Goal: Task Accomplishment & Management: Complete application form

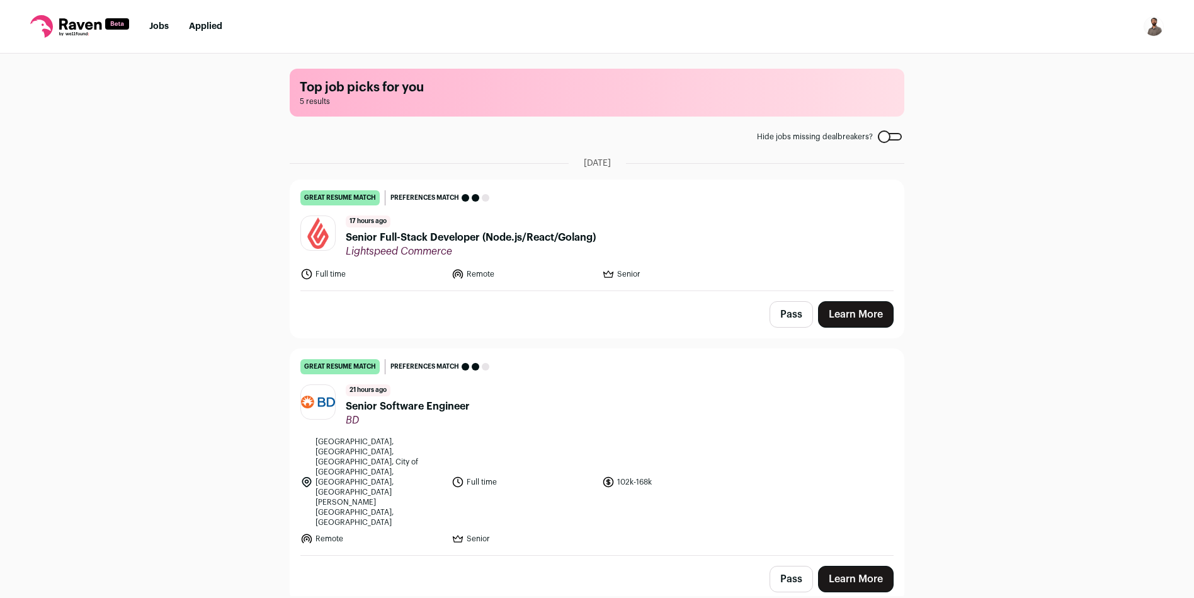
click at [454, 234] on span "Senior Full-Stack Developer (Node.js/React/Golang)" at bounding box center [471, 237] width 250 height 15
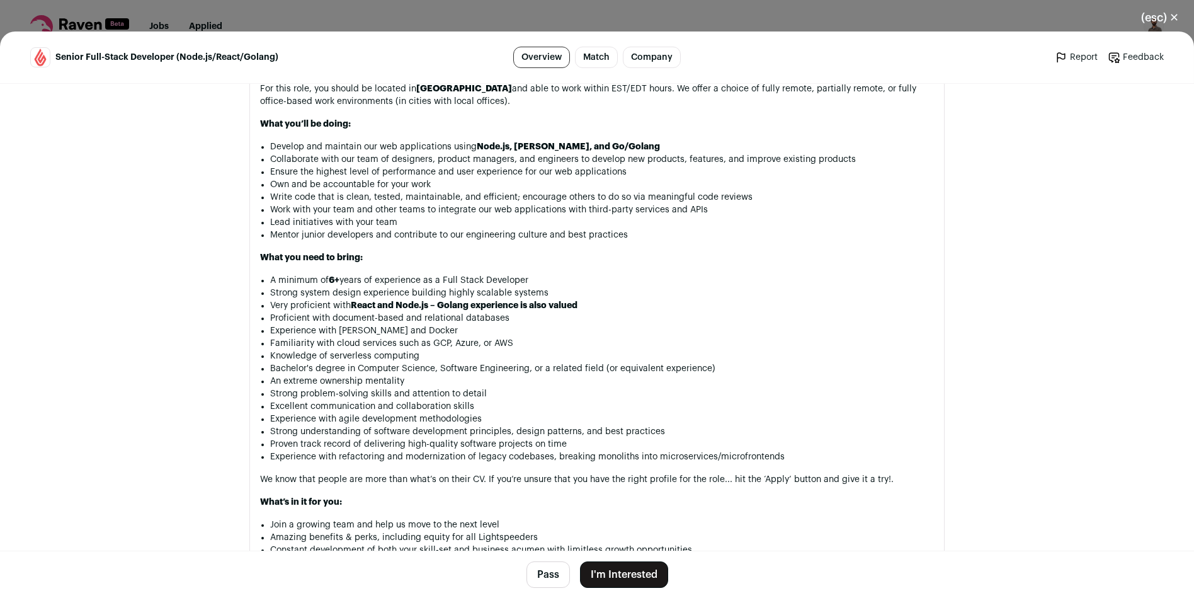
scroll to position [757, 0]
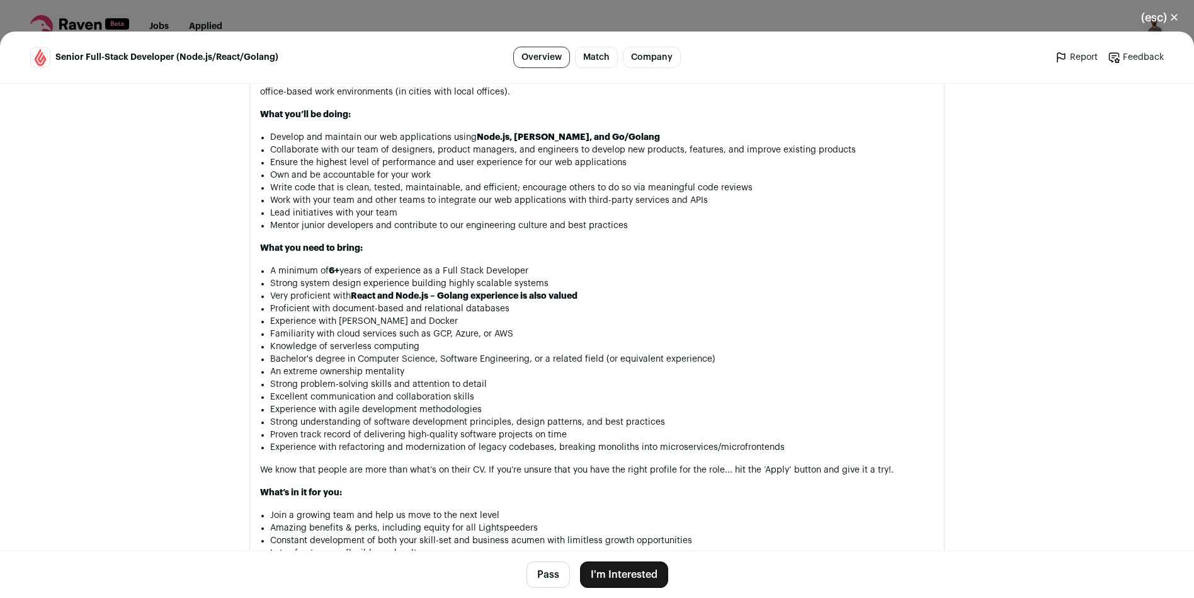
click at [539, 584] on button "Pass" at bounding box center [548, 574] width 43 height 26
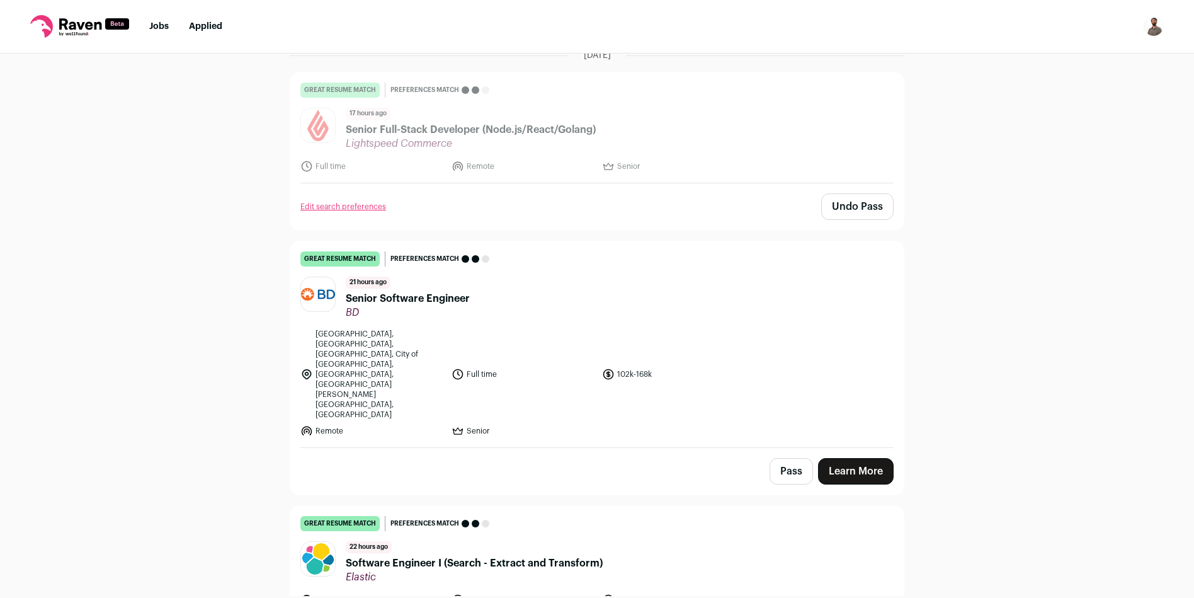
scroll to position [103, 0]
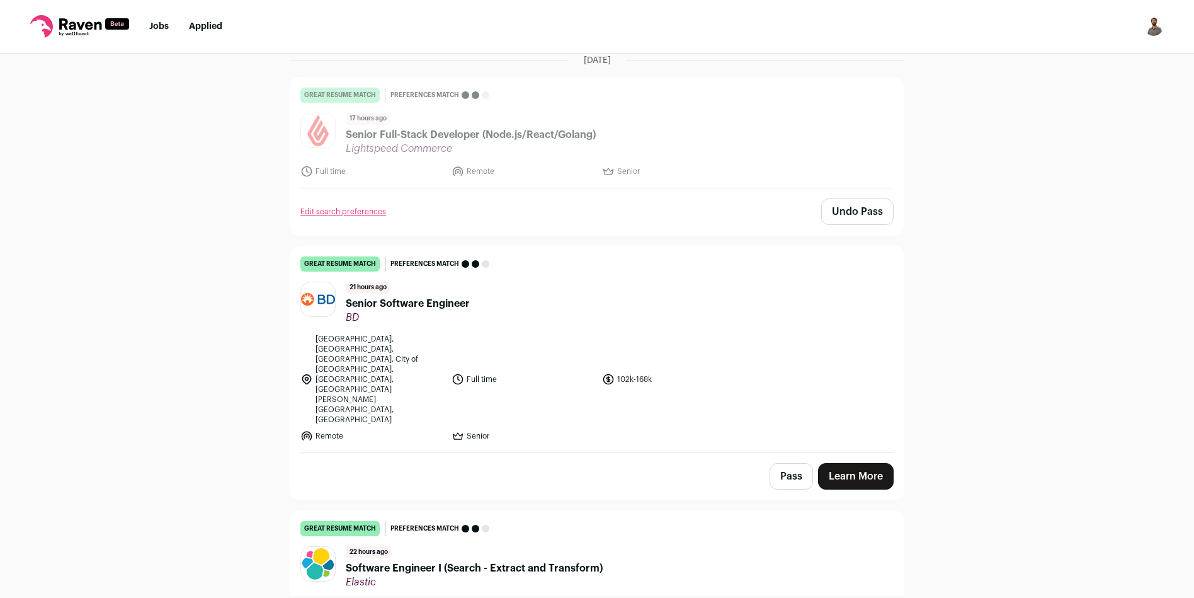
click at [416, 305] on span "Senior Software Engineer" at bounding box center [408, 303] width 124 height 15
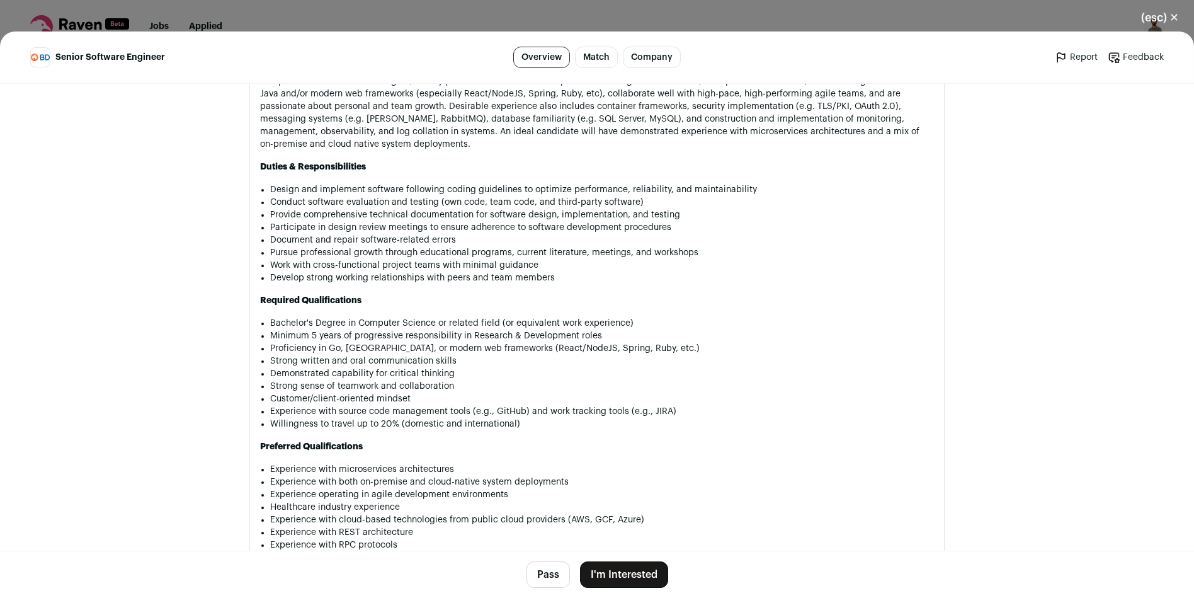
scroll to position [938, 0]
click at [539, 566] on button "Pass" at bounding box center [548, 574] width 43 height 26
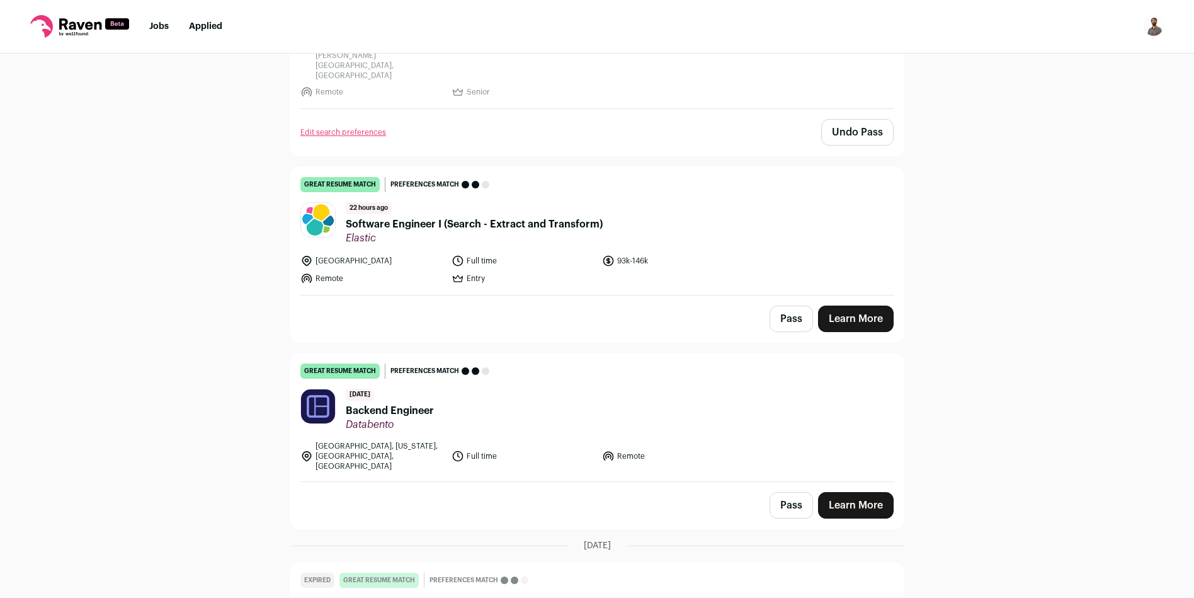
scroll to position [450, 0]
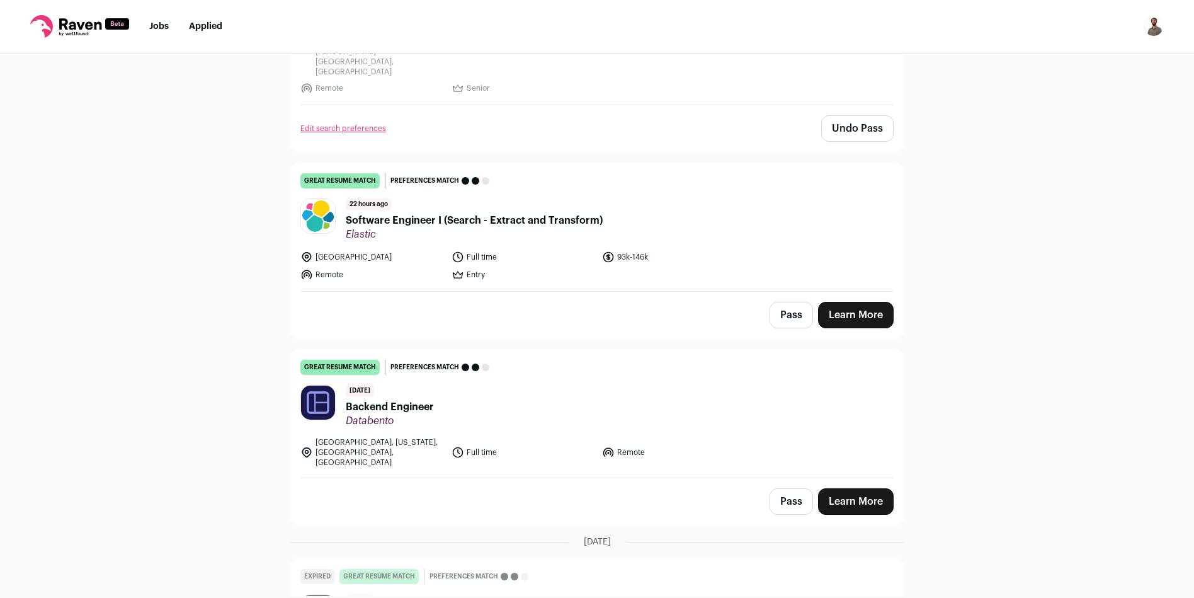
click at [499, 213] on span "Software Engineer I (Search - Extract and Transform)" at bounding box center [474, 220] width 257 height 15
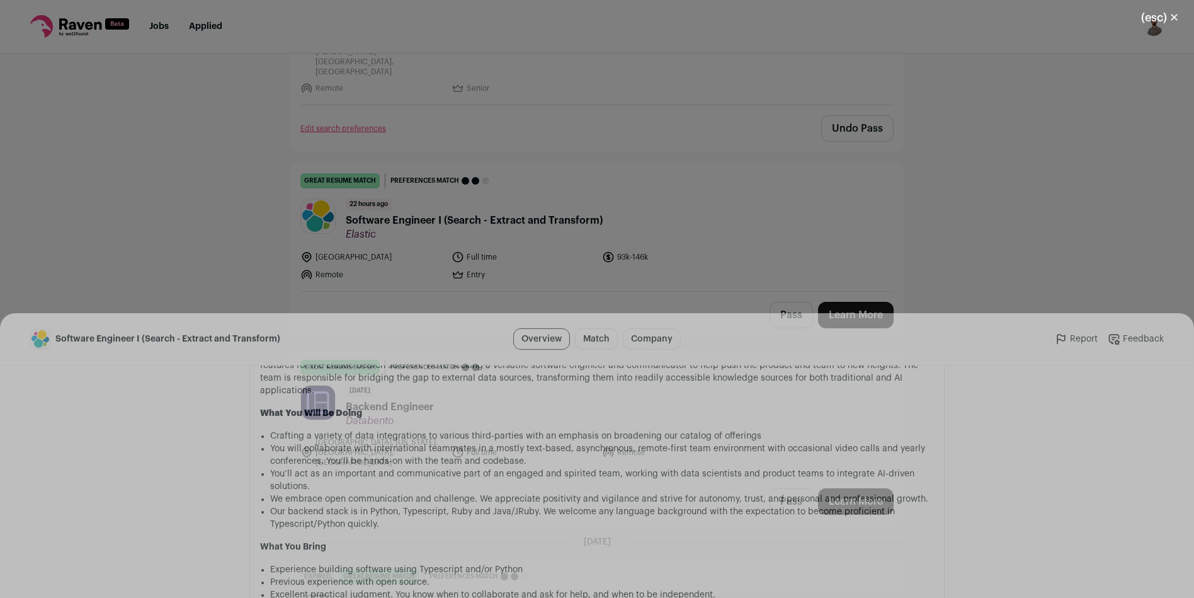
scroll to position [778, 0]
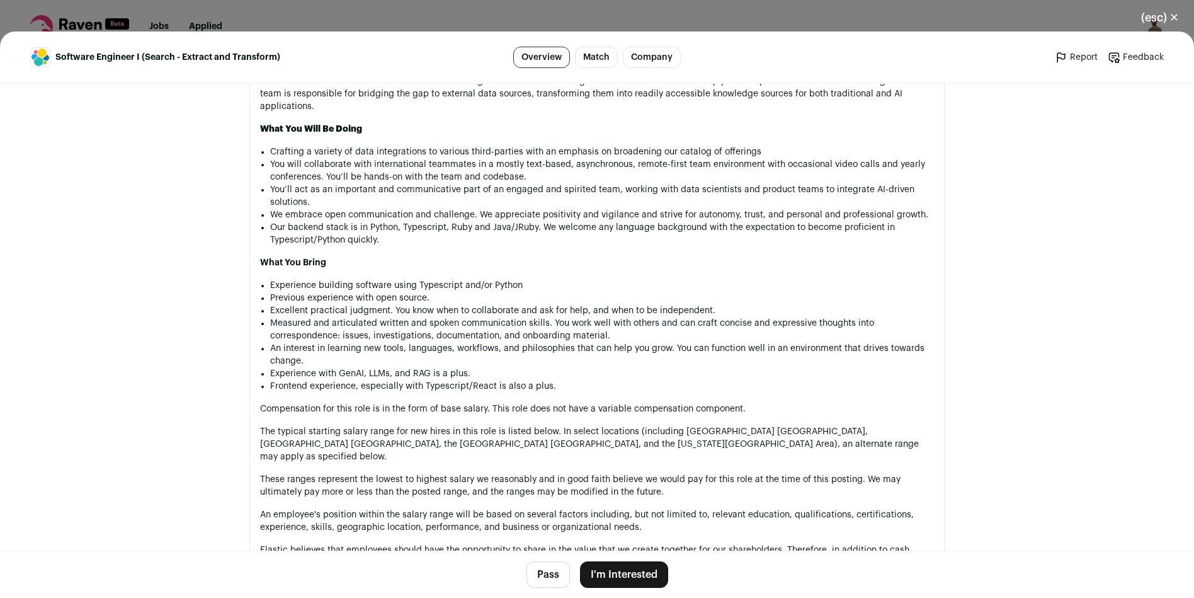
click at [546, 576] on button "Pass" at bounding box center [548, 574] width 43 height 26
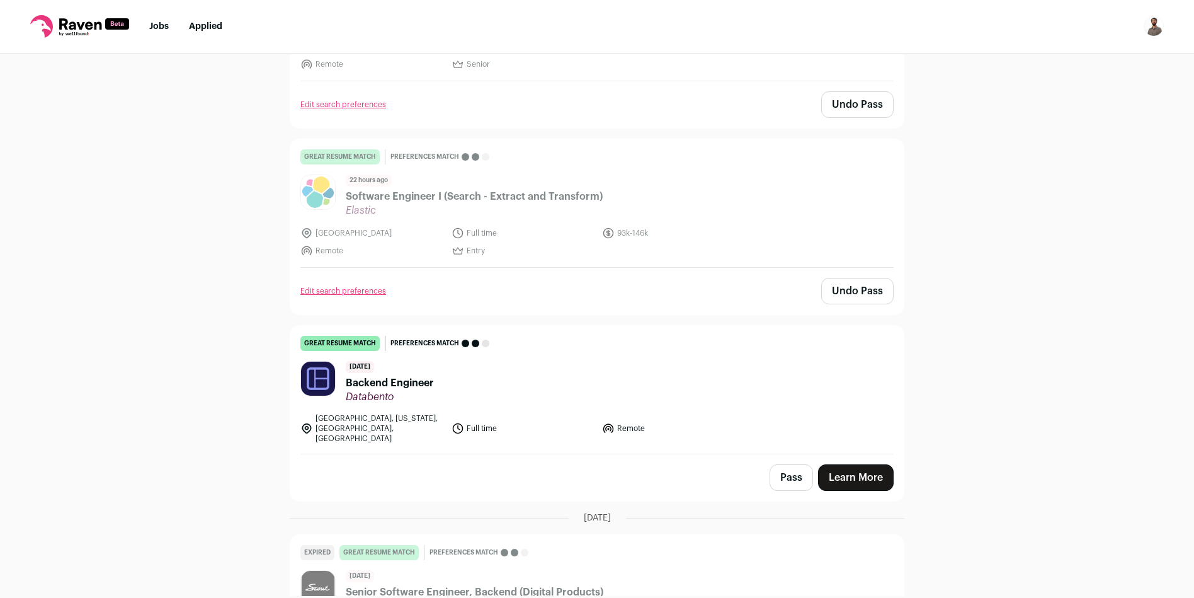
scroll to position [483, 0]
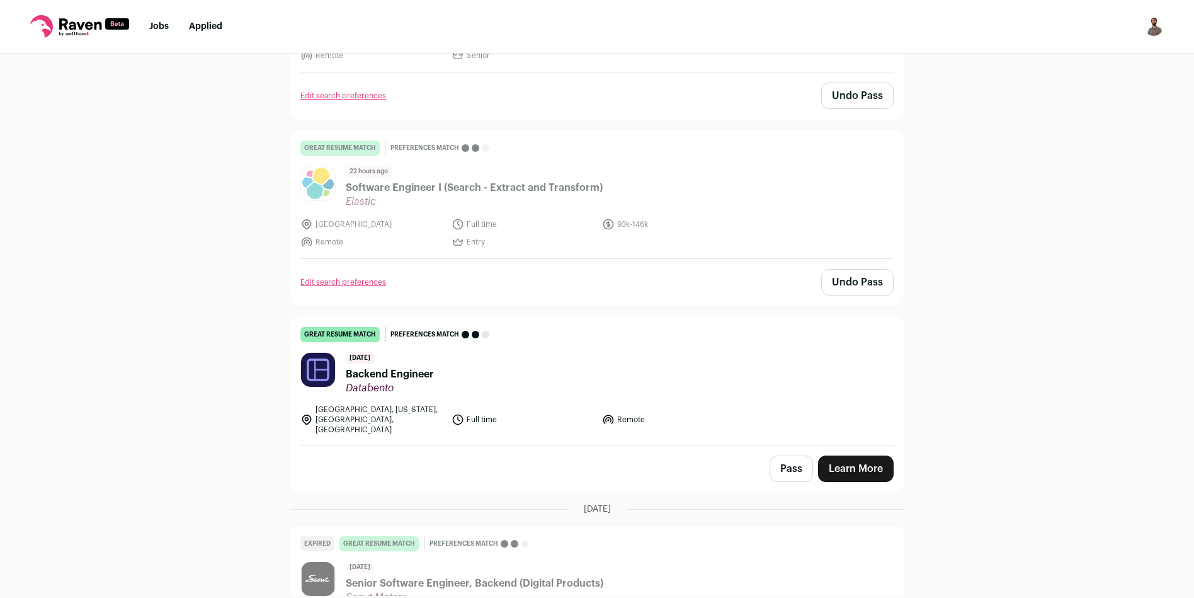
click at [394, 367] on span "Backend Engineer" at bounding box center [390, 374] width 88 height 15
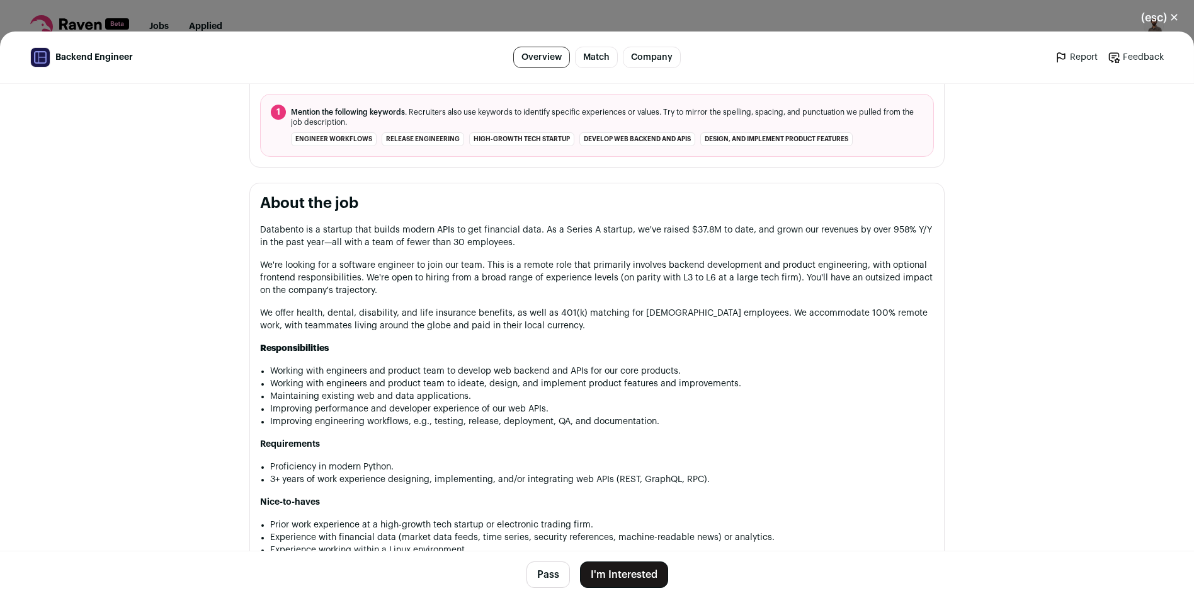
scroll to position [552, 0]
click at [621, 576] on button "I'm Interested" at bounding box center [624, 574] width 88 height 26
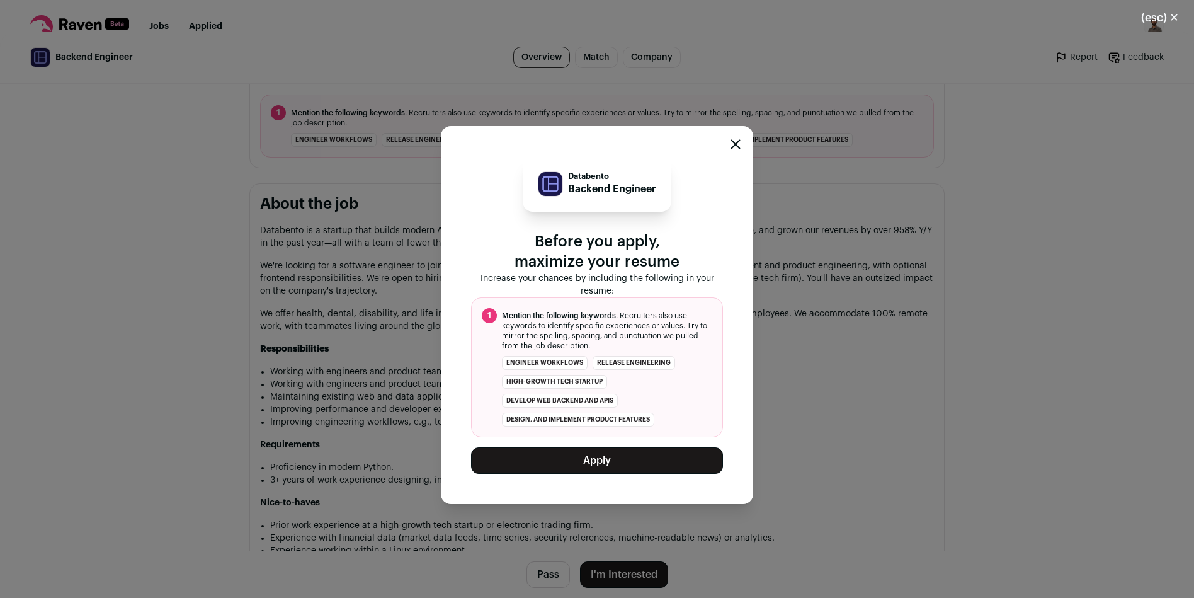
click at [595, 460] on button "Apply" at bounding box center [597, 460] width 252 height 26
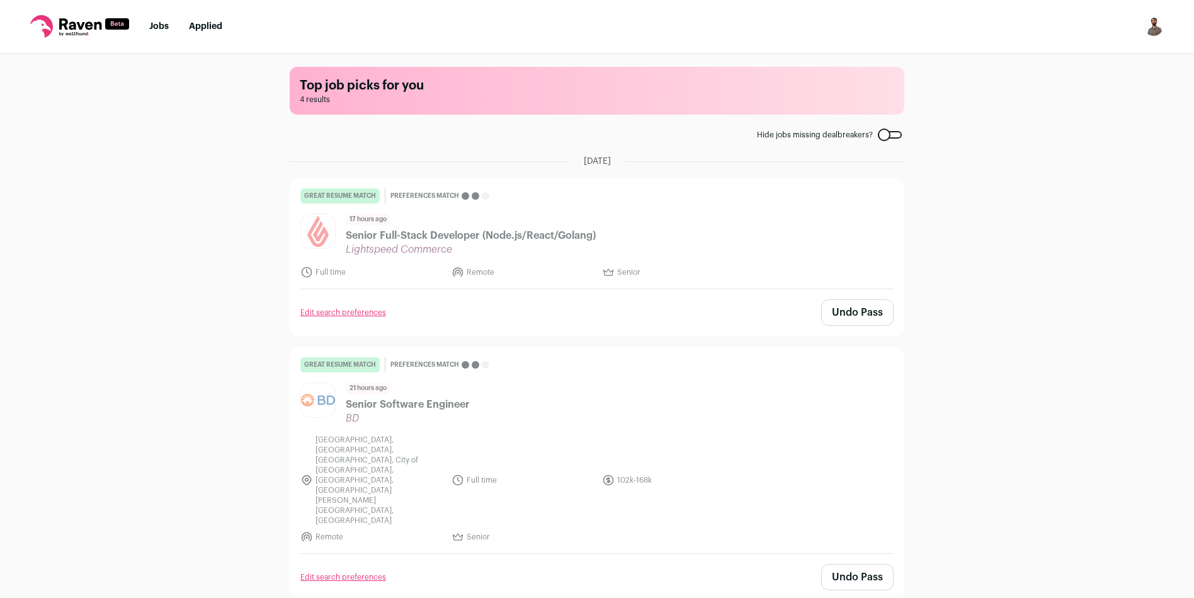
scroll to position [0, 0]
